Goal: Find specific page/section: Find specific page/section

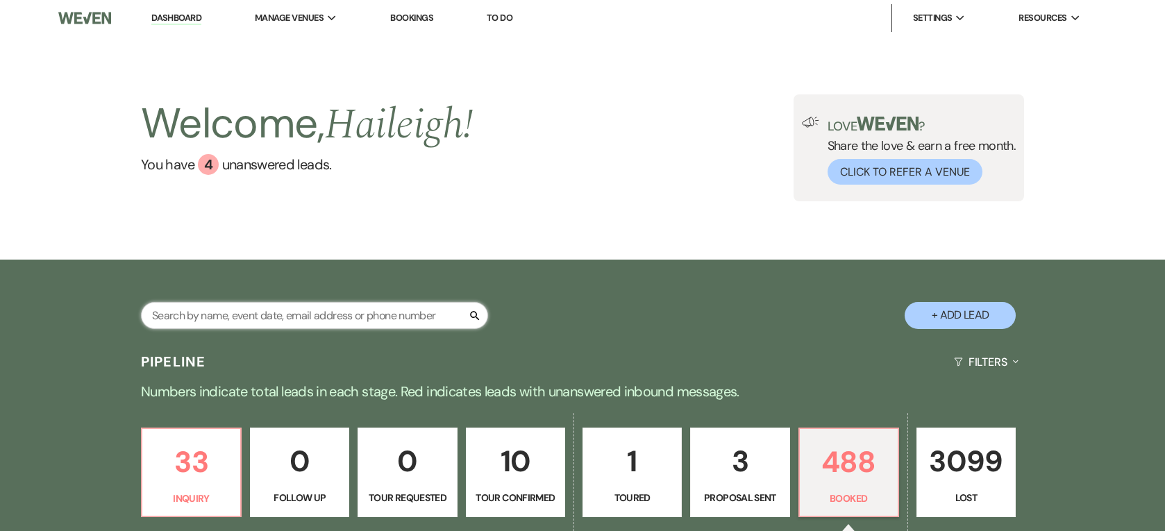
drag, startPoint x: 0, startPoint y: 0, endPoint x: 248, endPoint y: 64, distance: 255.9
click at [248, 302] on input "text" at bounding box center [314, 315] width 347 height 27
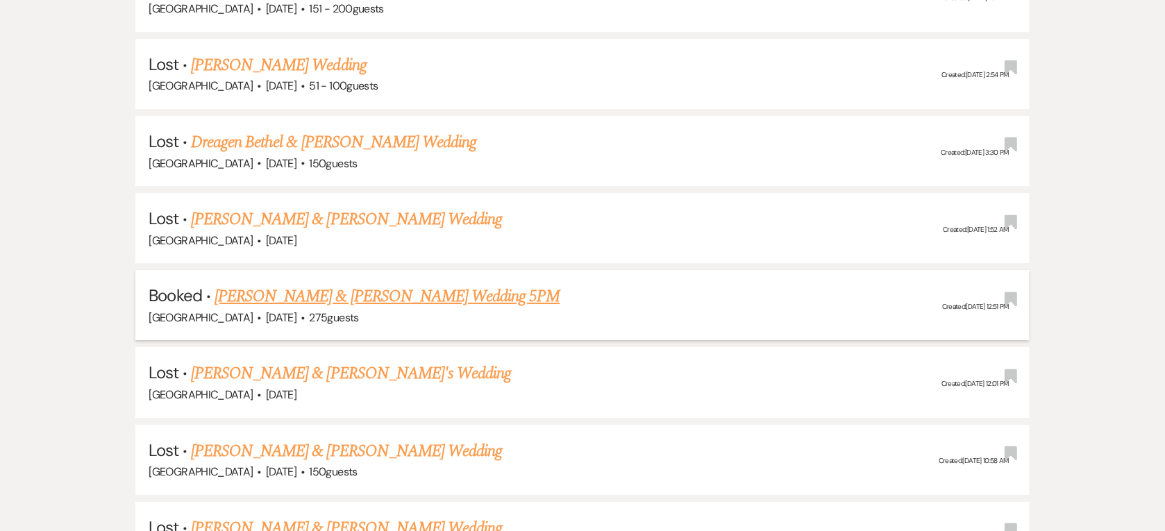
scroll to position [1215, 0]
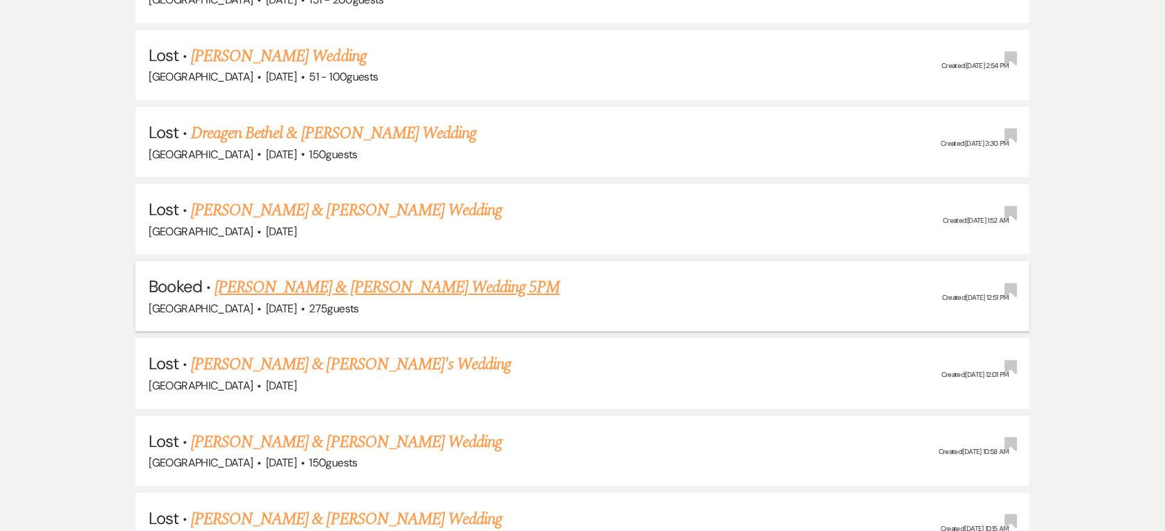
type input "[PERSON_NAME]"
click at [387, 280] on link "[PERSON_NAME] & [PERSON_NAME] Wedding 5PM" at bounding box center [388, 287] width 346 height 25
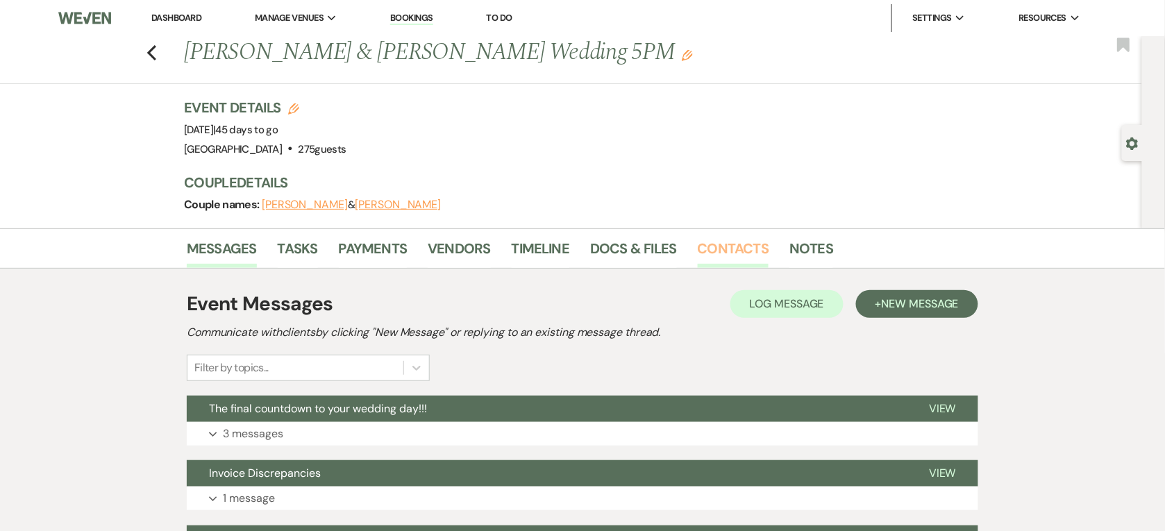
click at [725, 258] on link "Contacts" at bounding box center [734, 252] width 72 height 31
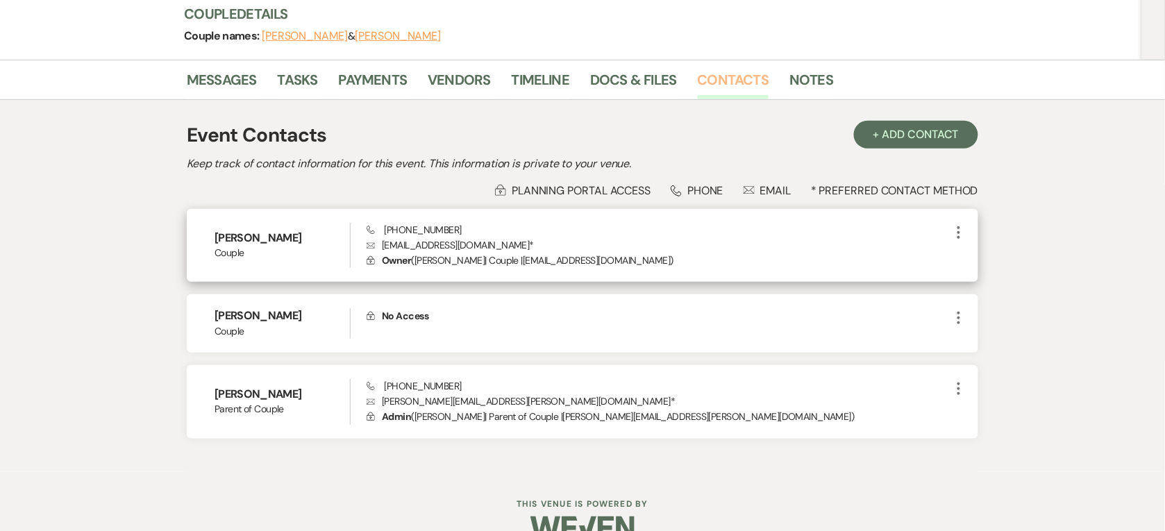
scroll to position [174, 0]
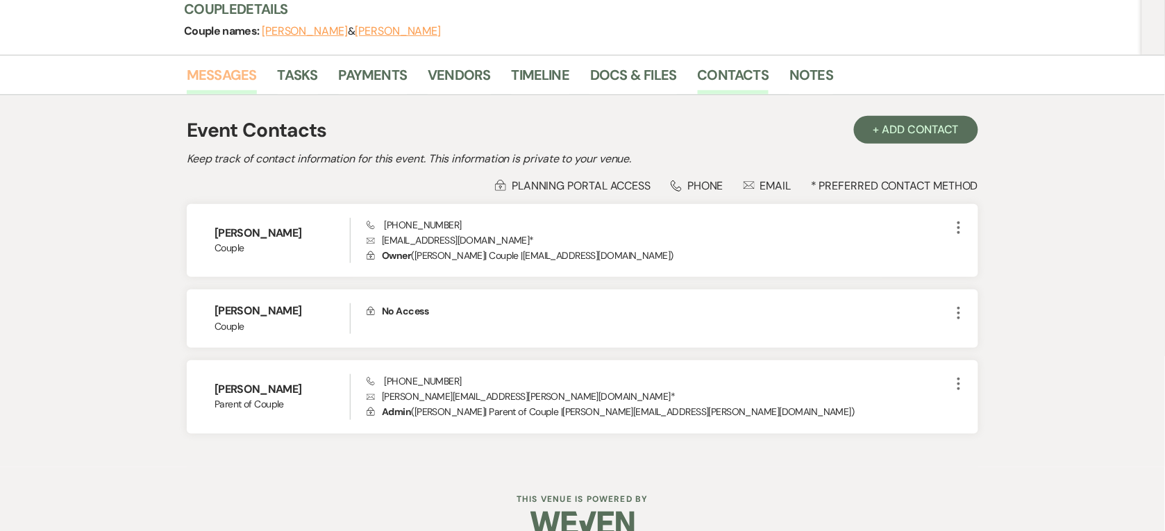
click at [229, 84] on link "Messages" at bounding box center [222, 79] width 70 height 31
